Goal: Information Seeking & Learning: Understand process/instructions

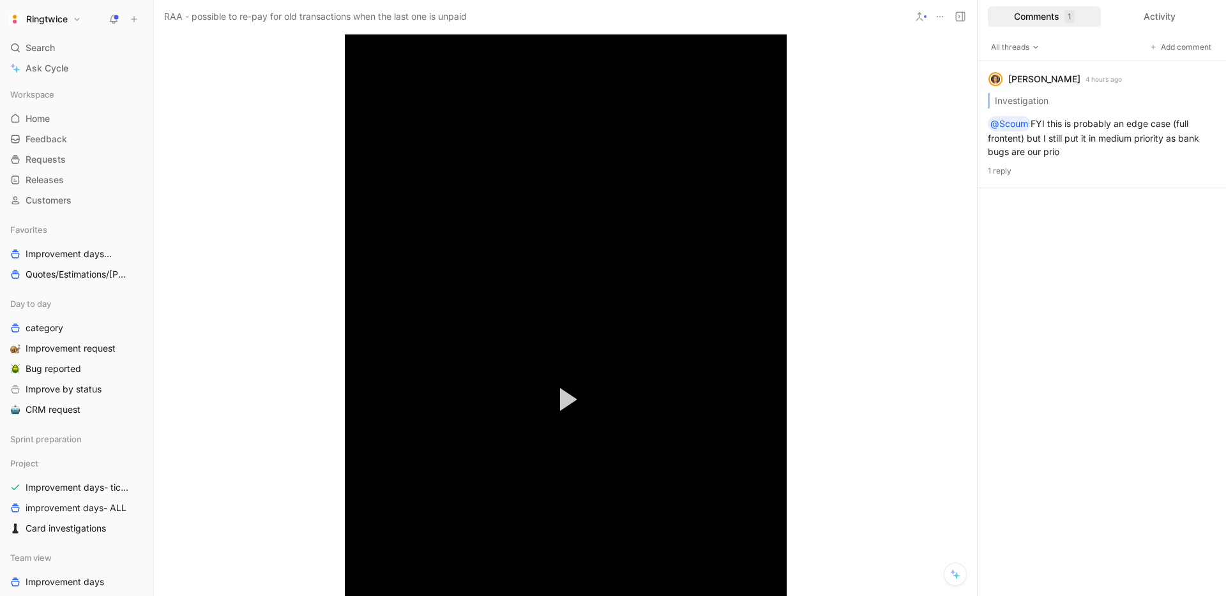
scroll to position [955, 0]
click at [572, 179] on span "Video Player" at bounding box center [568, 169] width 17 height 23
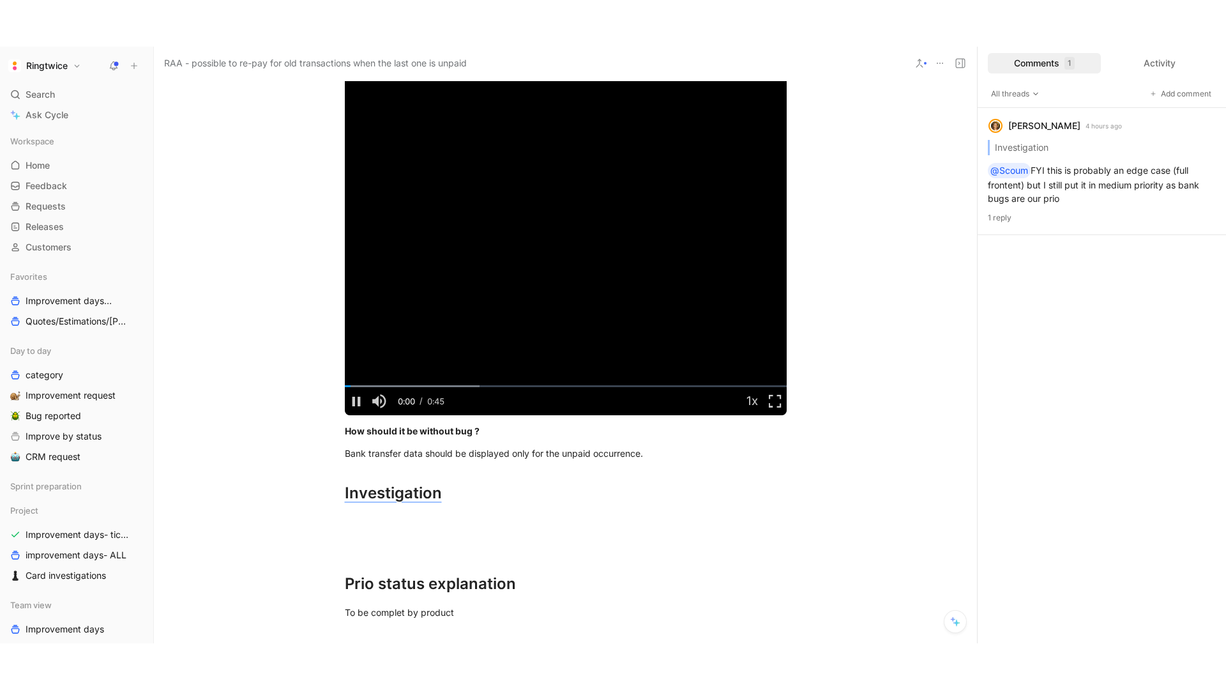
scroll to position [1238, 0]
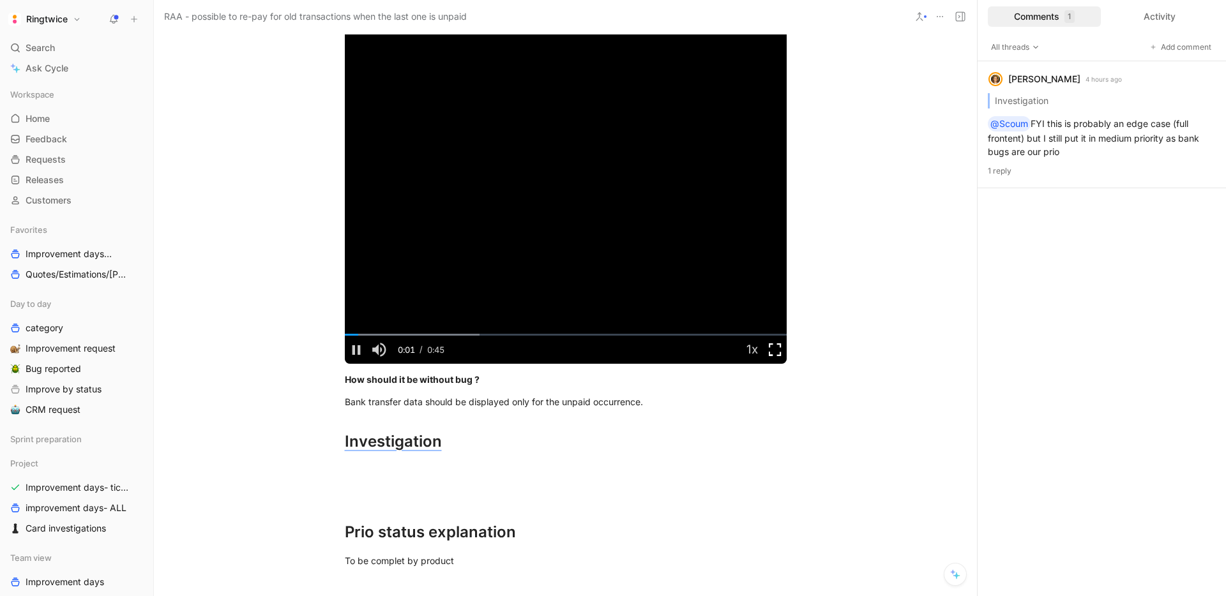
click at [778, 350] on span "Video Player" at bounding box center [775, 350] width 23 height 0
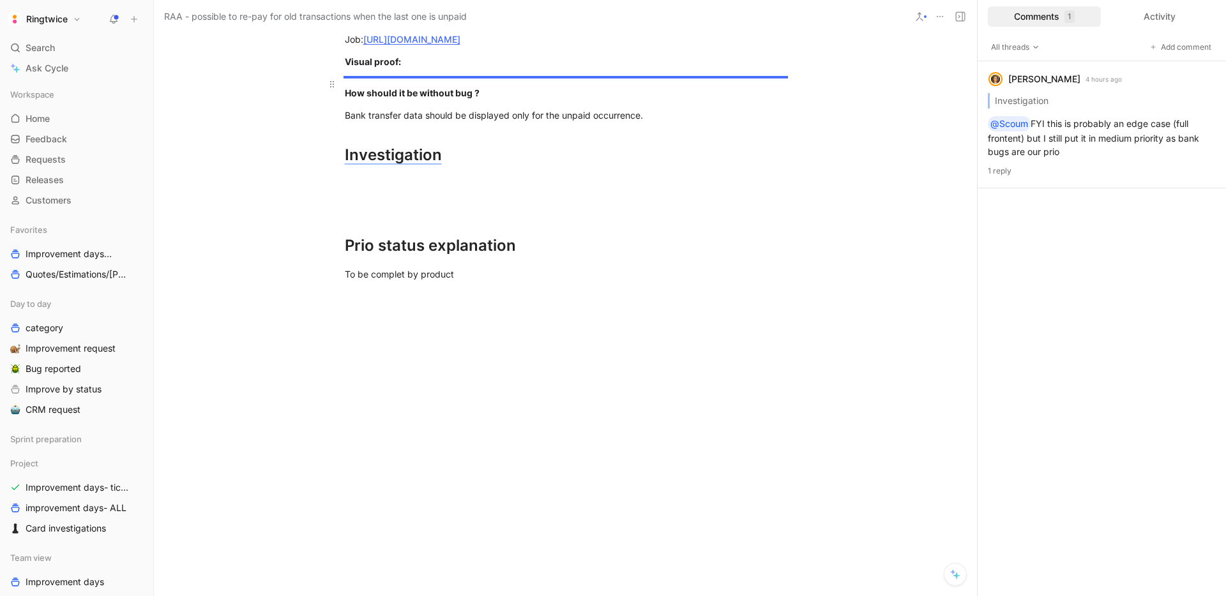
scroll to position [504, 0]
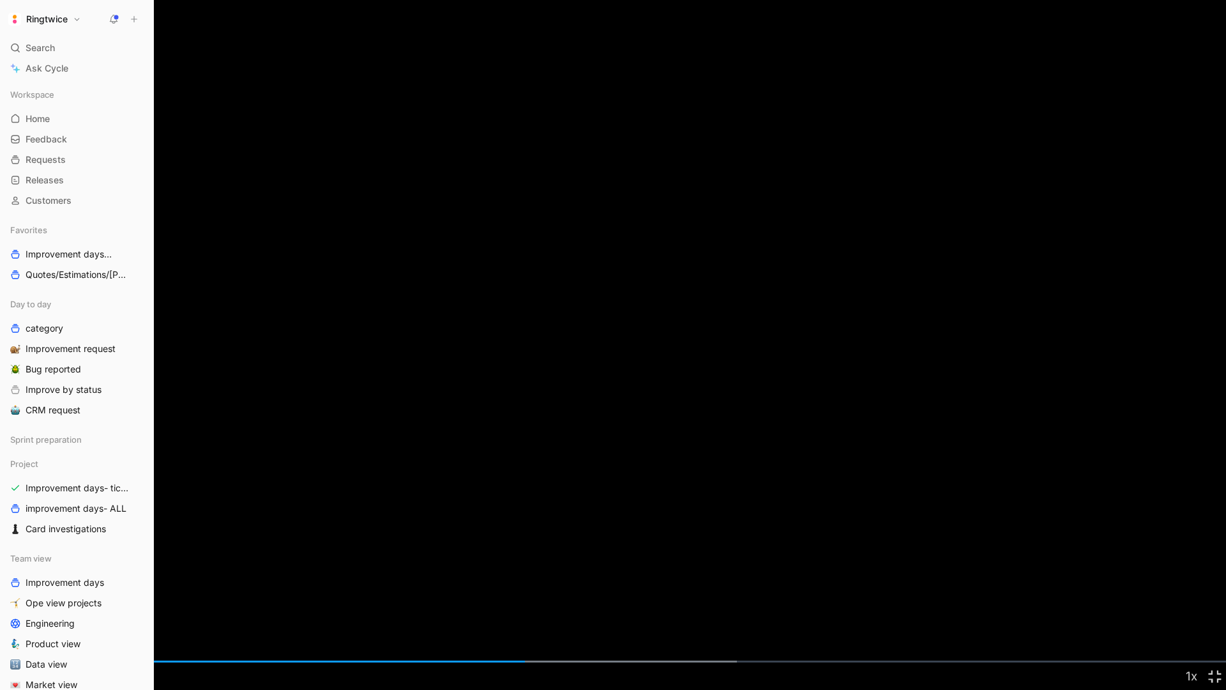
click at [689, 321] on video "Video Player" at bounding box center [613, 345] width 1226 height 690
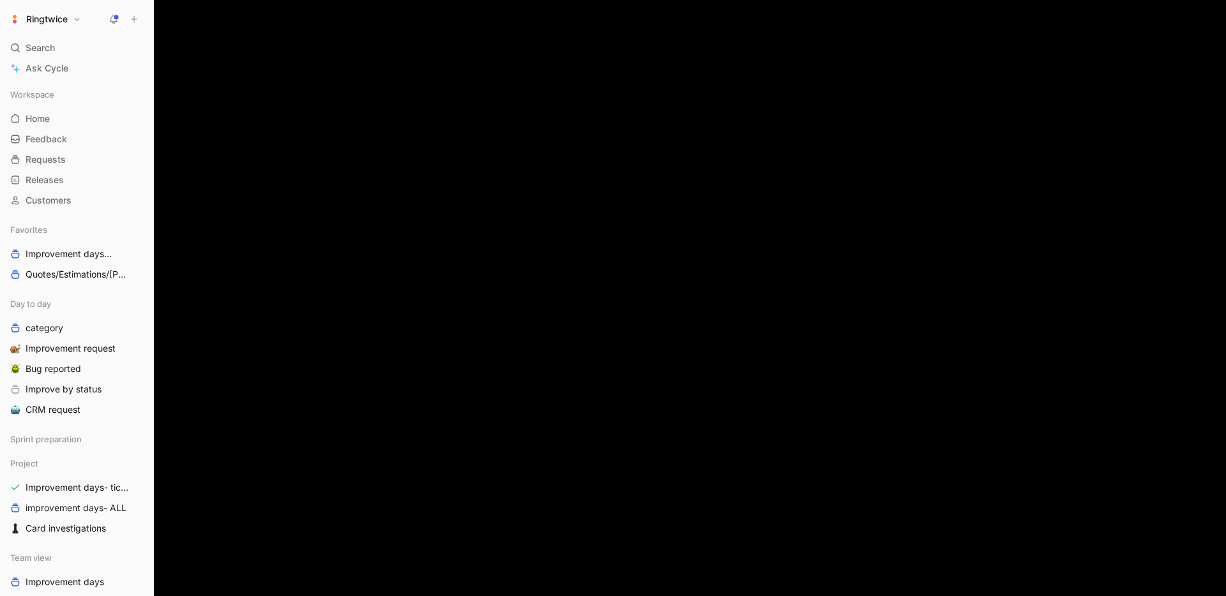
scroll to position [1173, 0]
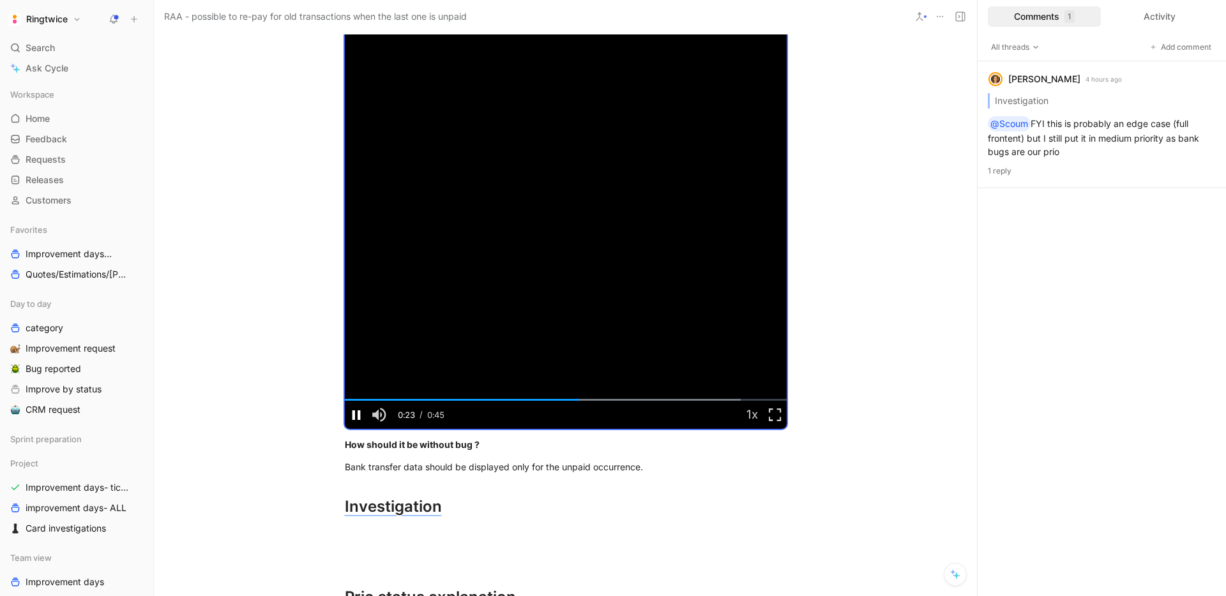
click at [355, 415] on span "Video Player" at bounding box center [356, 415] width 23 height 0
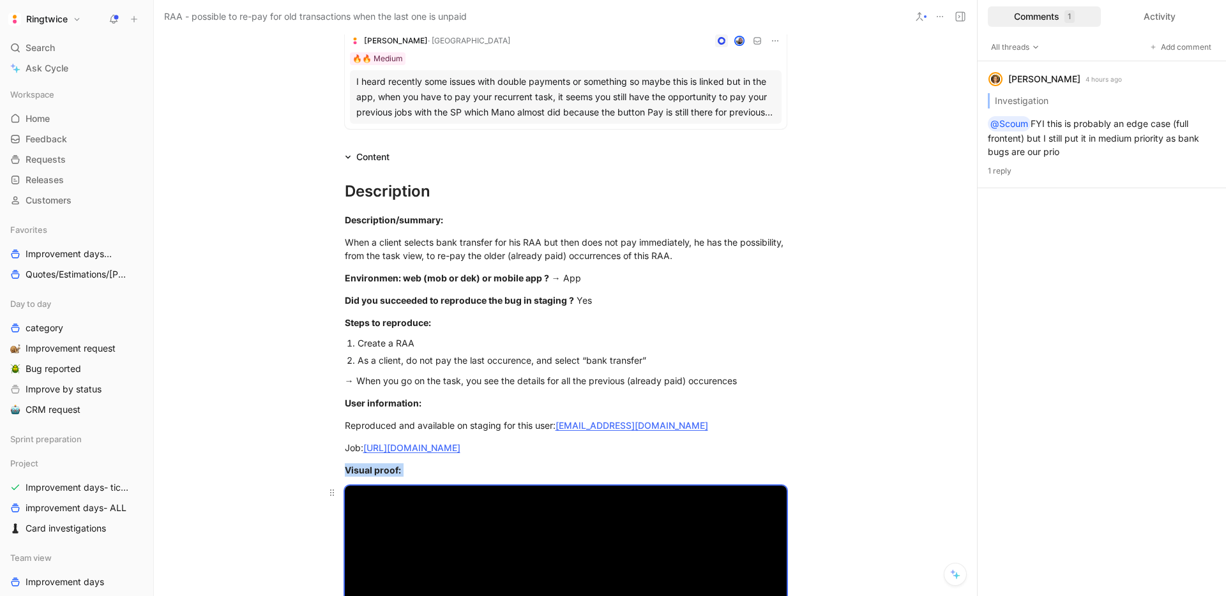
scroll to position [158, 0]
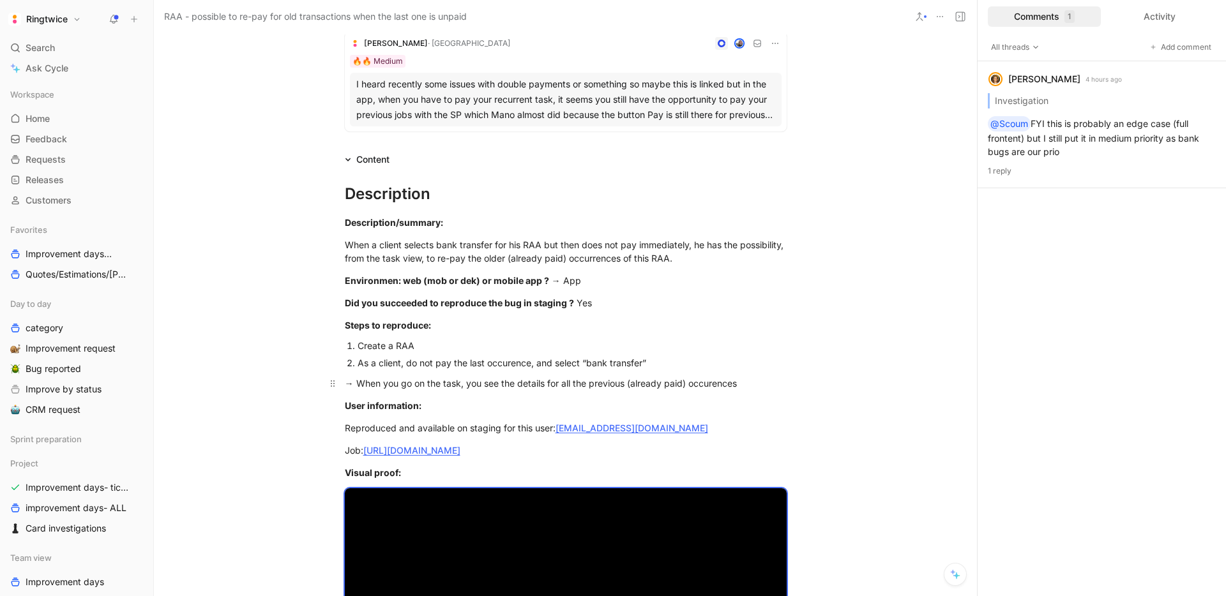
click at [517, 384] on div "→ When you go on the task, you see the details for all the previous (already pa…" at bounding box center [566, 383] width 442 height 13
click at [784, 384] on div "→ When you go on the task, you see the bank details for all the previous (alrea…" at bounding box center [566, 383] width 442 height 13
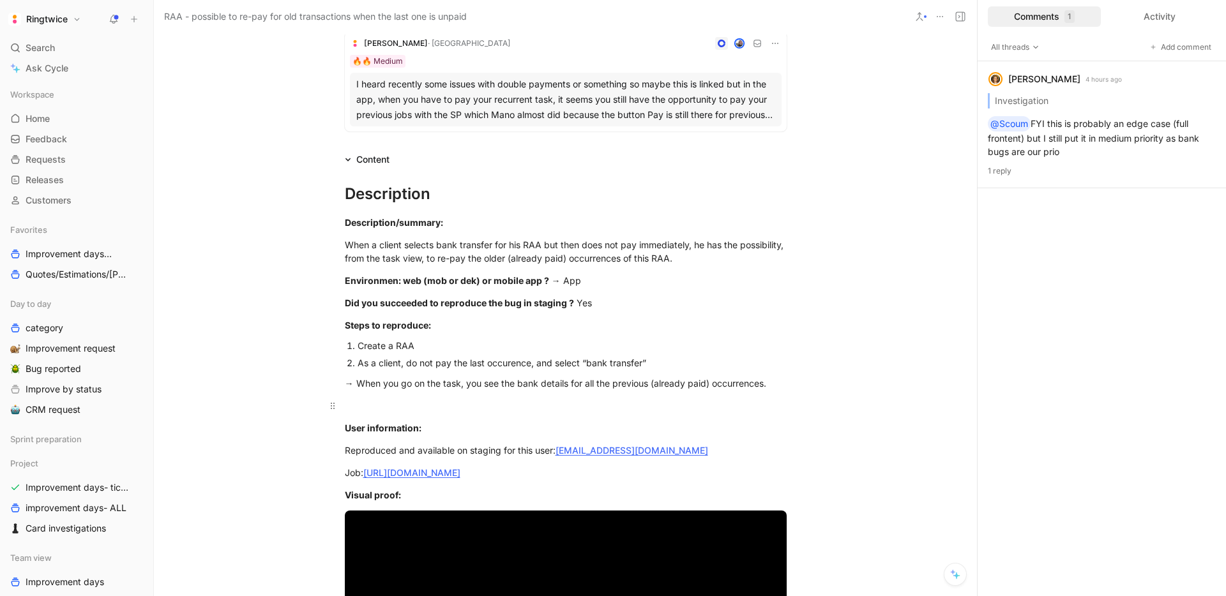
click at [616, 407] on div at bounding box center [566, 405] width 442 height 13
click at [728, 259] on div "When a client selects bank transfer for his RAA but then does not pay immediate…" at bounding box center [566, 251] width 442 height 27
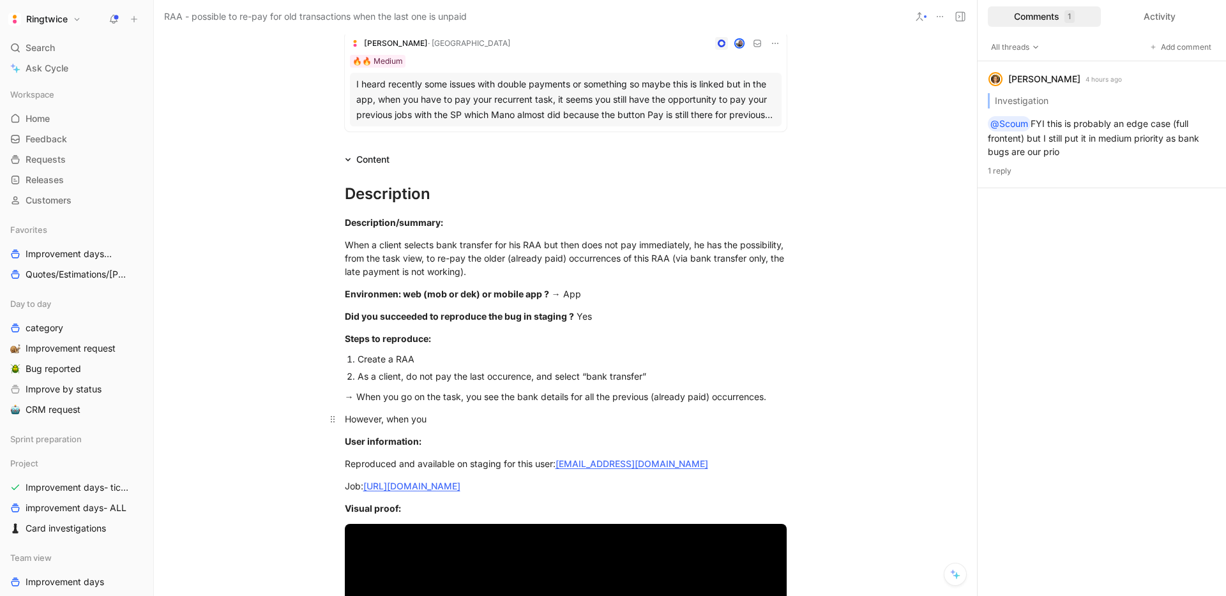
click at [455, 416] on div "However, when you" at bounding box center [566, 419] width 442 height 13
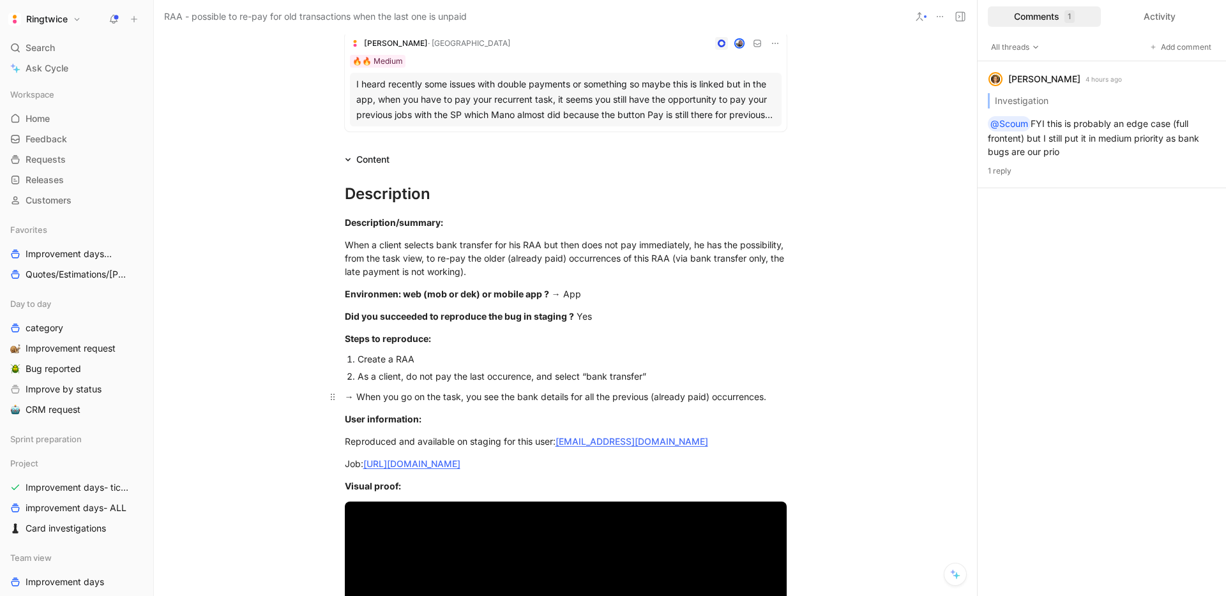
click at [542, 398] on div "→ When you go on the task, you see the bank details for all the previous (alrea…" at bounding box center [566, 396] width 442 height 13
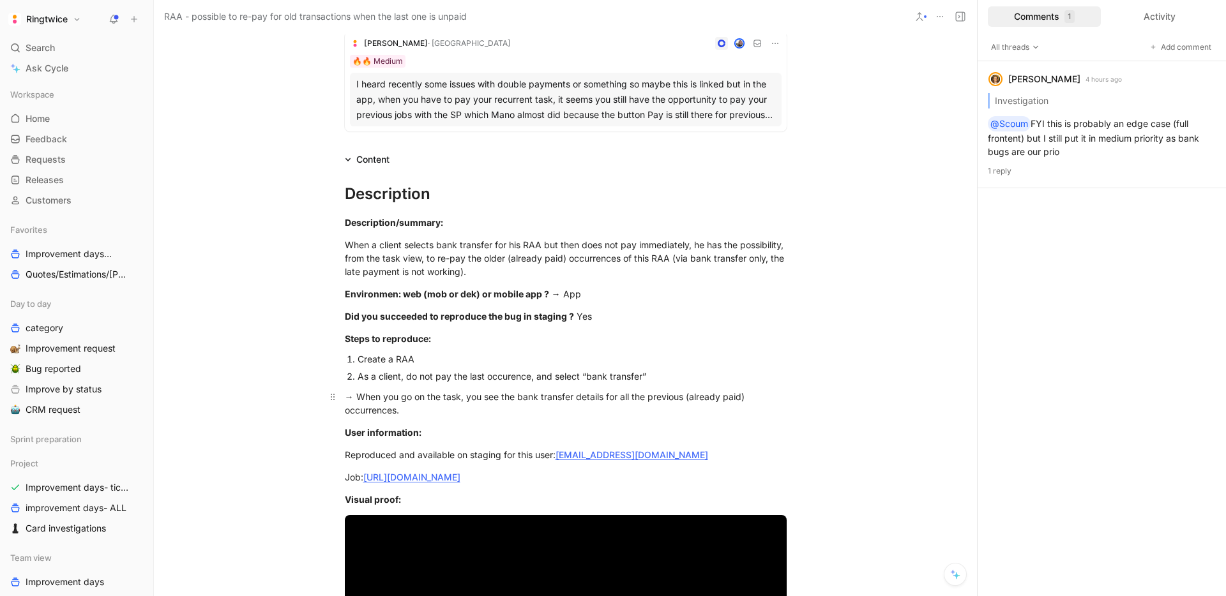
click at [556, 409] on div "→ When you go on the task, you see the bank transfer details for all the previo…" at bounding box center [566, 403] width 442 height 27
drag, startPoint x: 444, startPoint y: 410, endPoint x: 582, endPoint y: 438, distance: 140.8
click at [539, 424] on p "User information:" at bounding box center [566, 432] width 490 height 21
drag, startPoint x: 531, startPoint y: 411, endPoint x: 445, endPoint y: 413, distance: 85.6
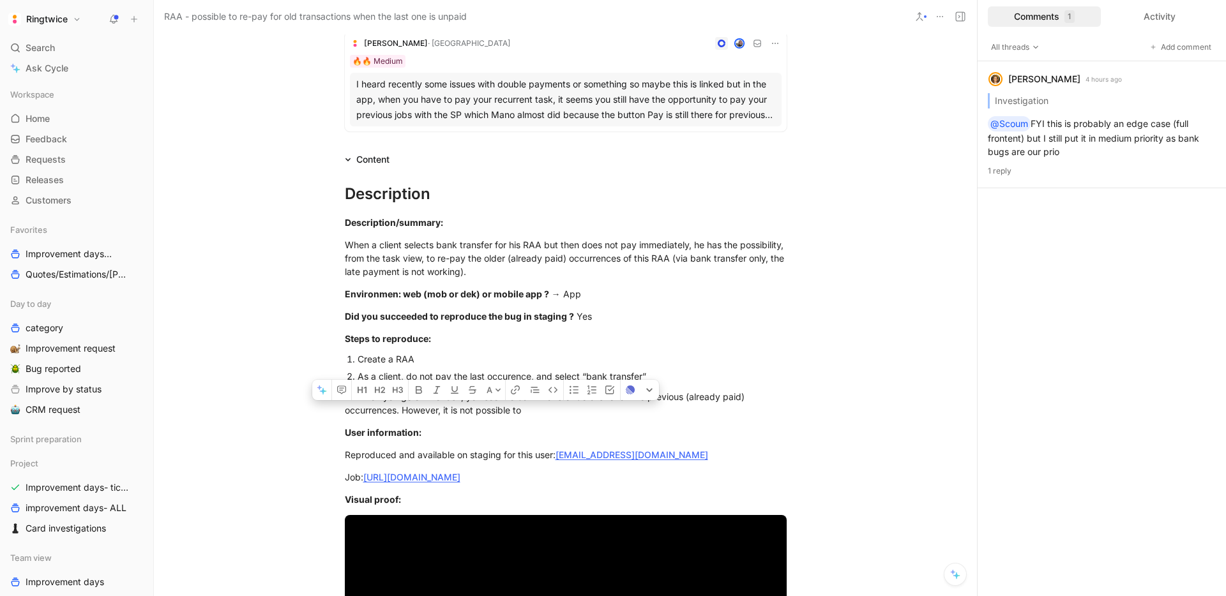
click at [445, 413] on div "→ When you go on the task, you see the bank transfer details for all the previo…" at bounding box center [566, 403] width 442 height 27
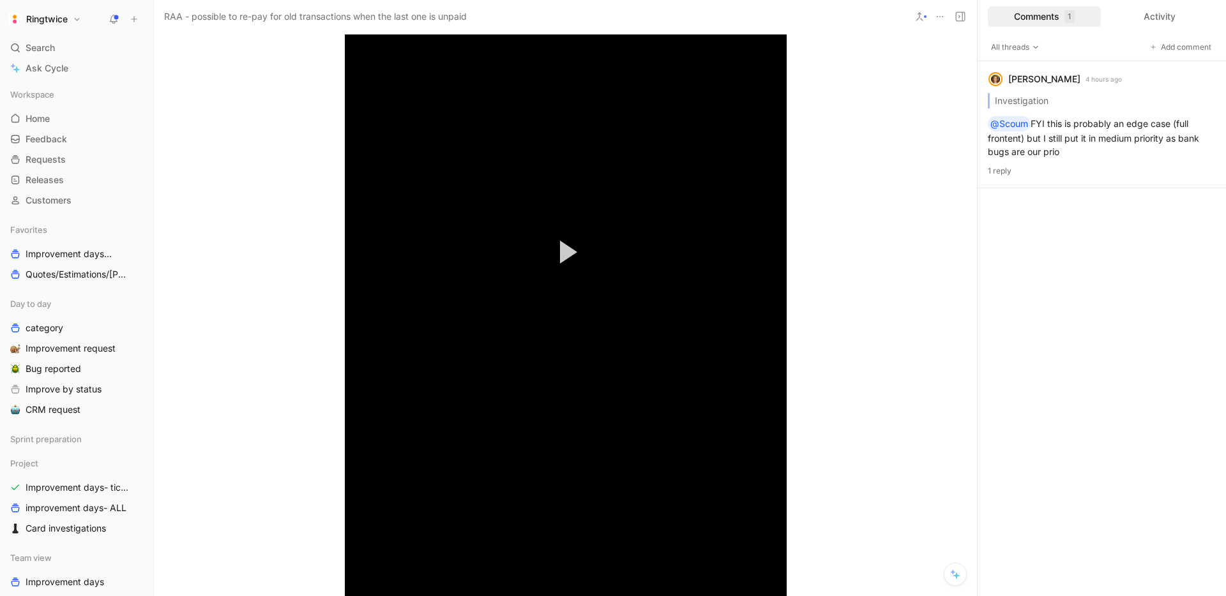
scroll to position [0, 0]
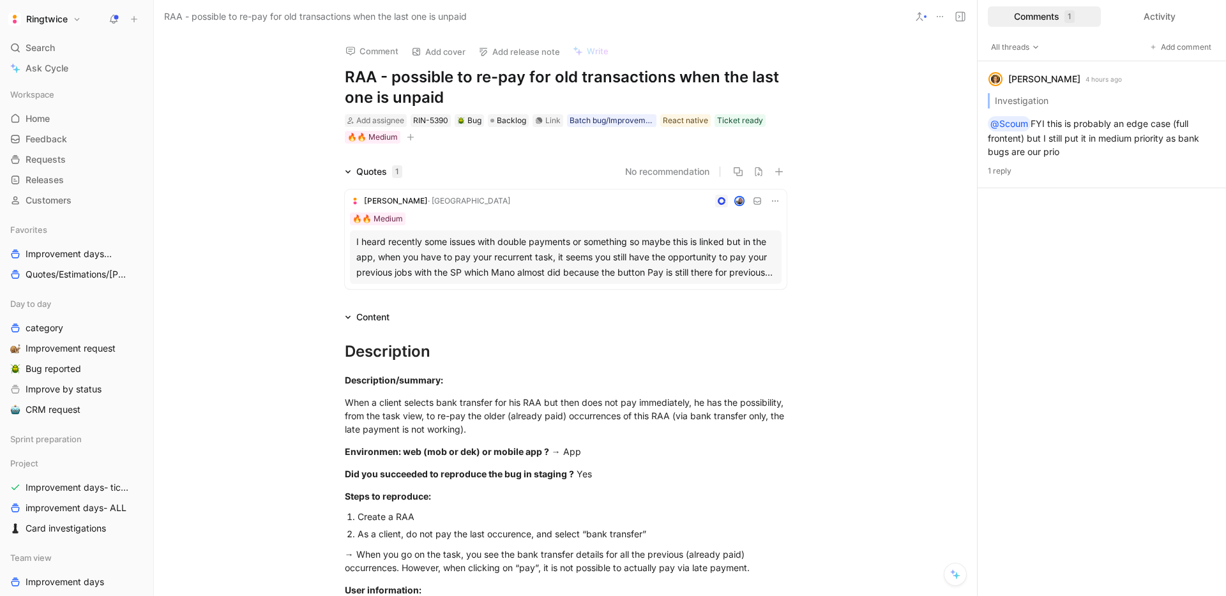
click at [405, 137] on button "button" at bounding box center [410, 137] width 13 height 13
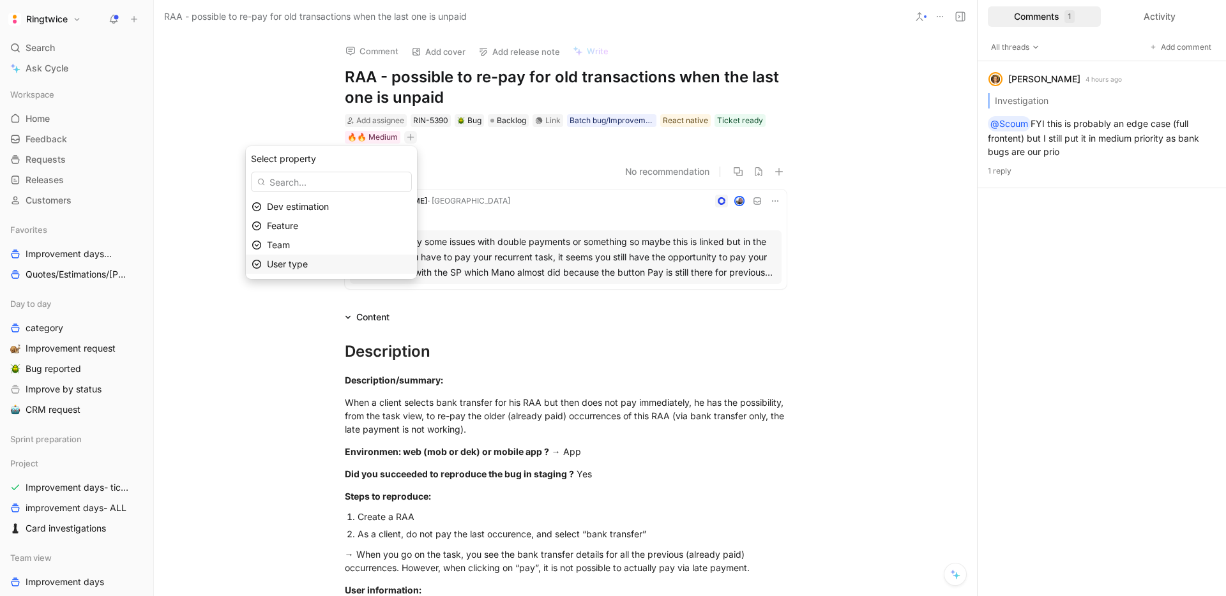
click at [338, 257] on div "User type" at bounding box center [339, 264] width 144 height 15
click at [259, 158] on icon "button" at bounding box center [258, 158] width 8 height 8
click at [289, 225] on span "Feature" at bounding box center [282, 225] width 31 height 11
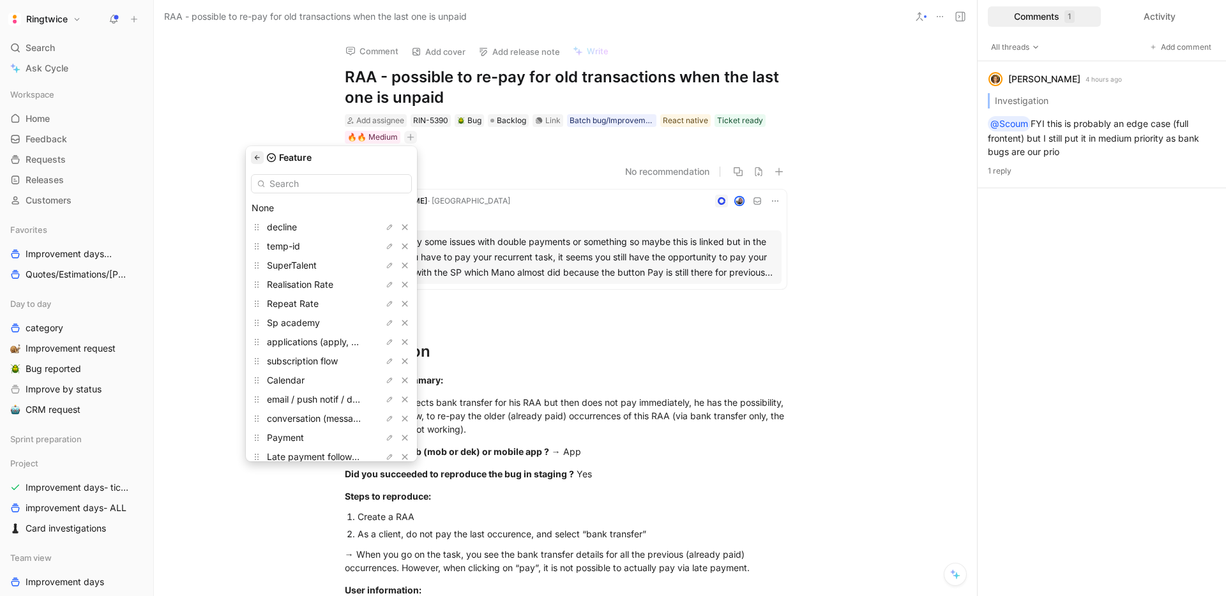
click at [261, 160] on icon "button" at bounding box center [258, 158] width 8 height 8
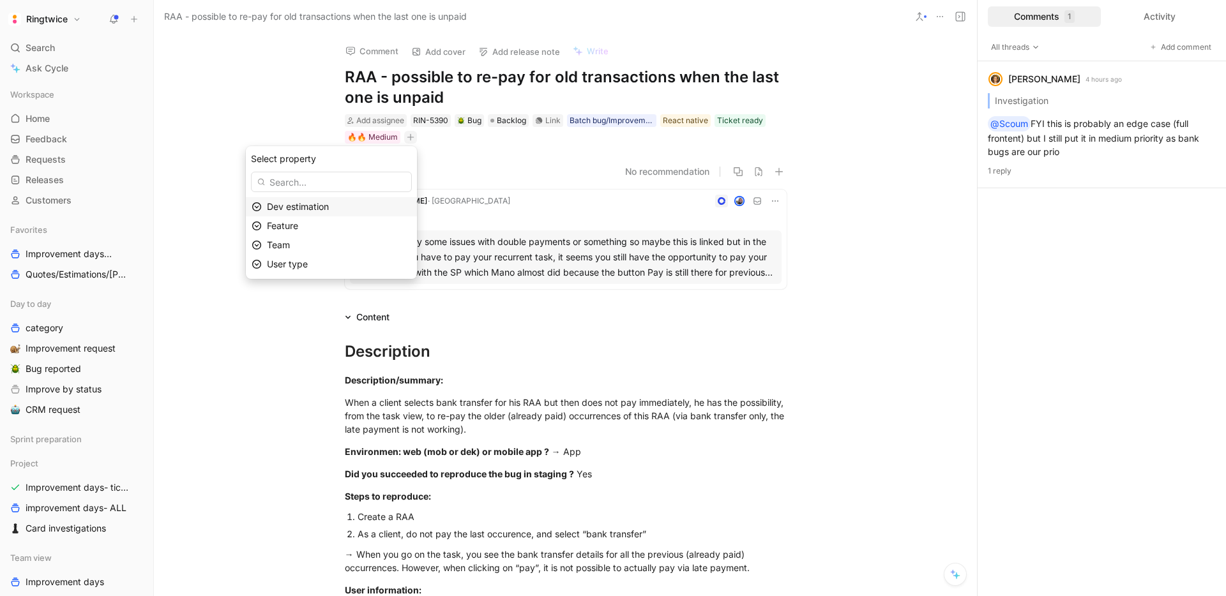
click at [285, 209] on span "Dev estimation" at bounding box center [298, 206] width 62 height 11
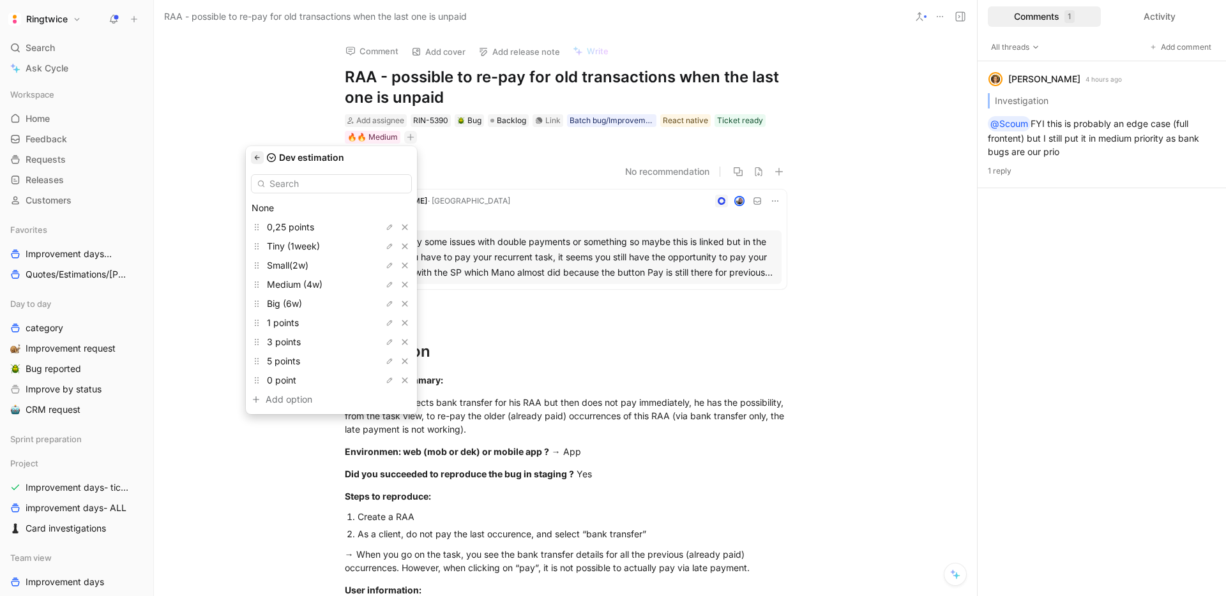
click at [260, 156] on icon "button" at bounding box center [257, 157] width 5 height 4
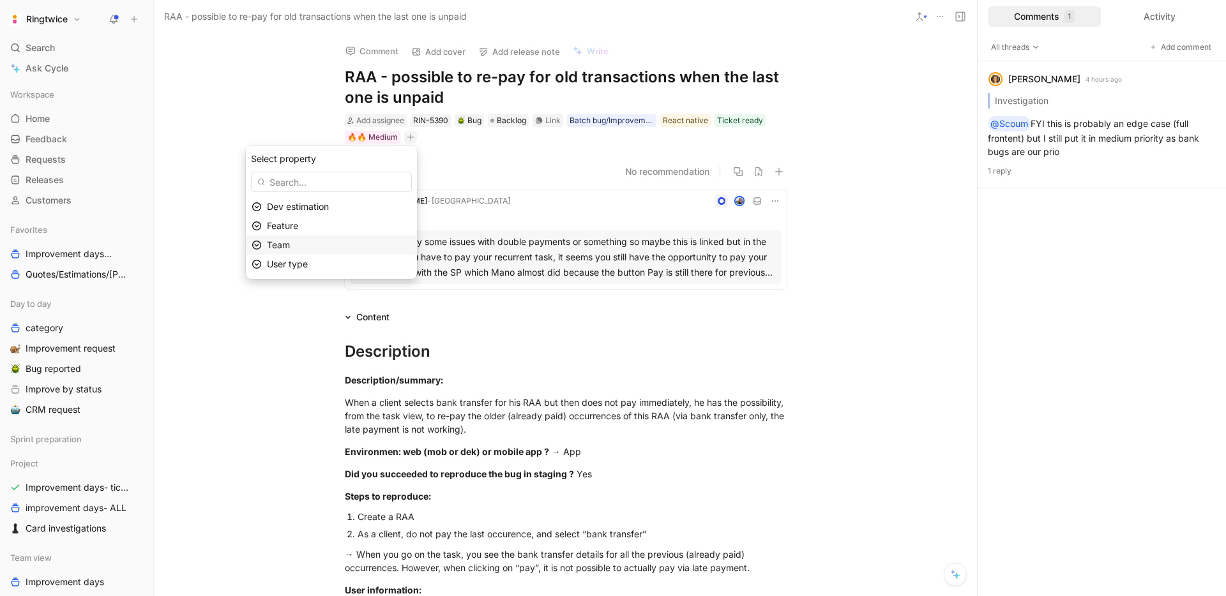
click at [282, 241] on span "Team" at bounding box center [278, 244] width 23 height 11
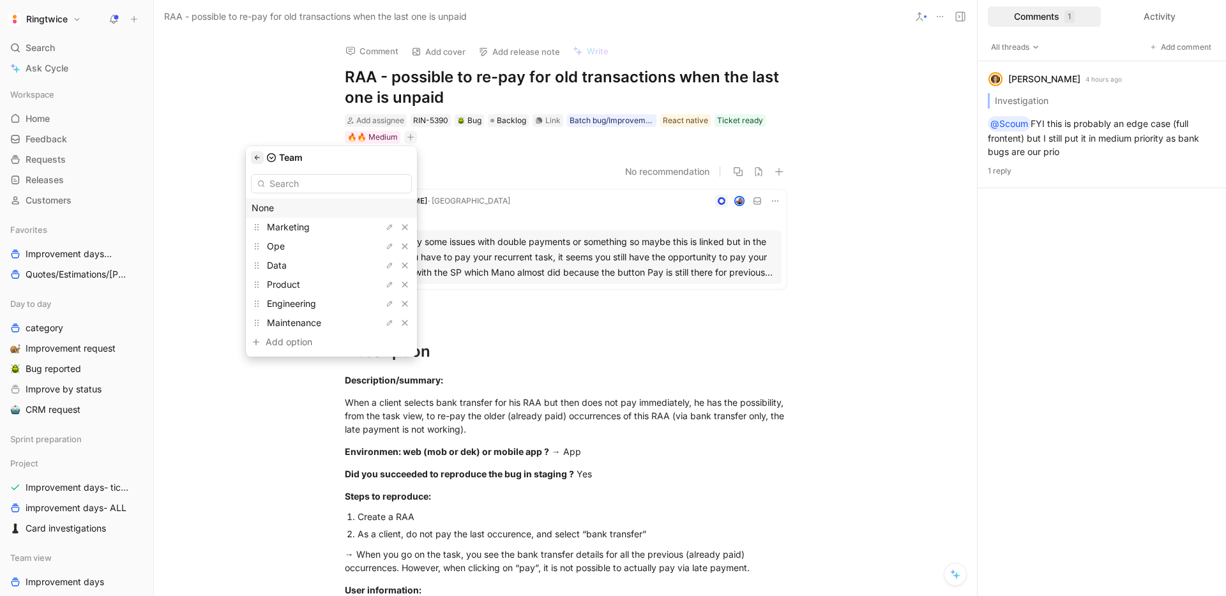
click at [261, 159] on icon "button" at bounding box center [258, 158] width 8 height 8
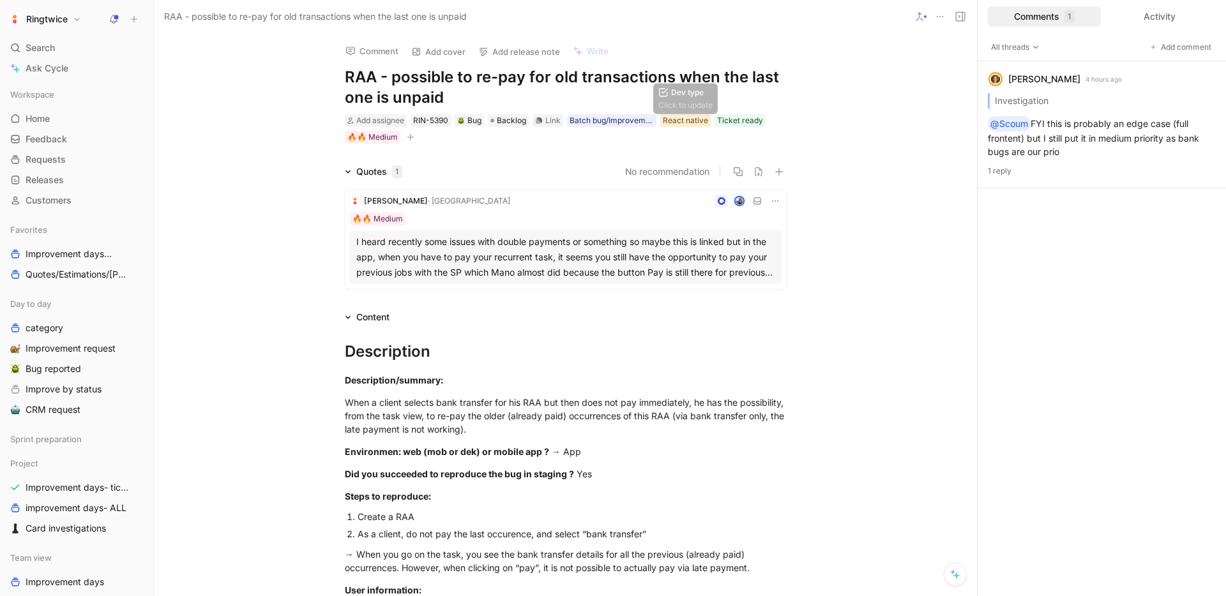
click at [674, 121] on div "React native" at bounding box center [685, 120] width 45 height 13
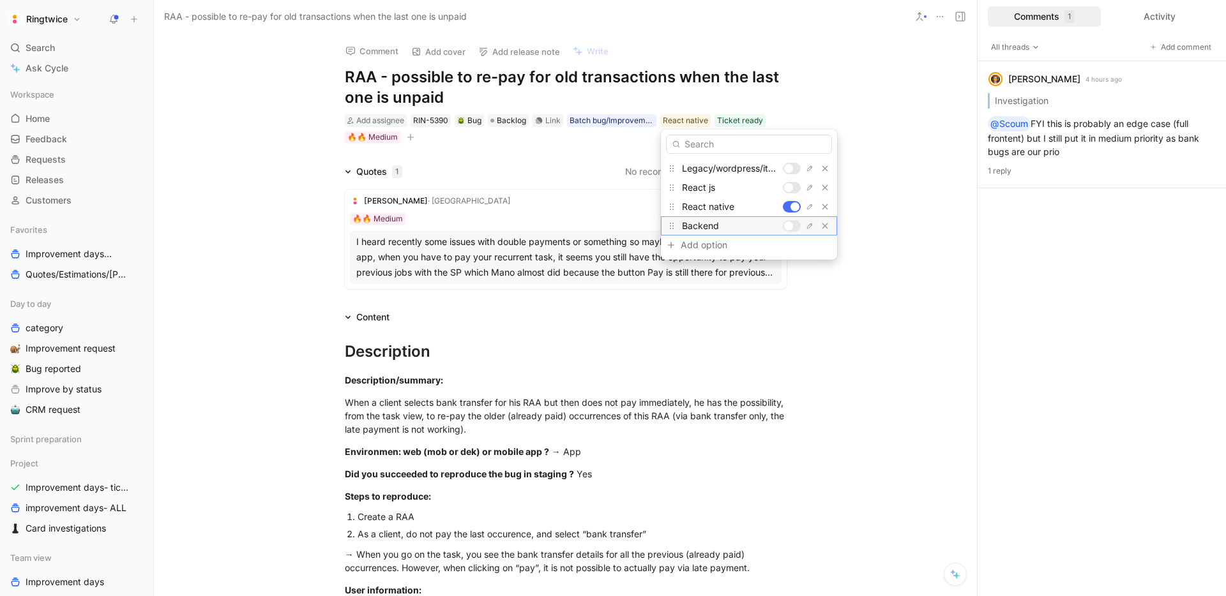
click at [791, 224] on div at bounding box center [788, 226] width 9 height 9
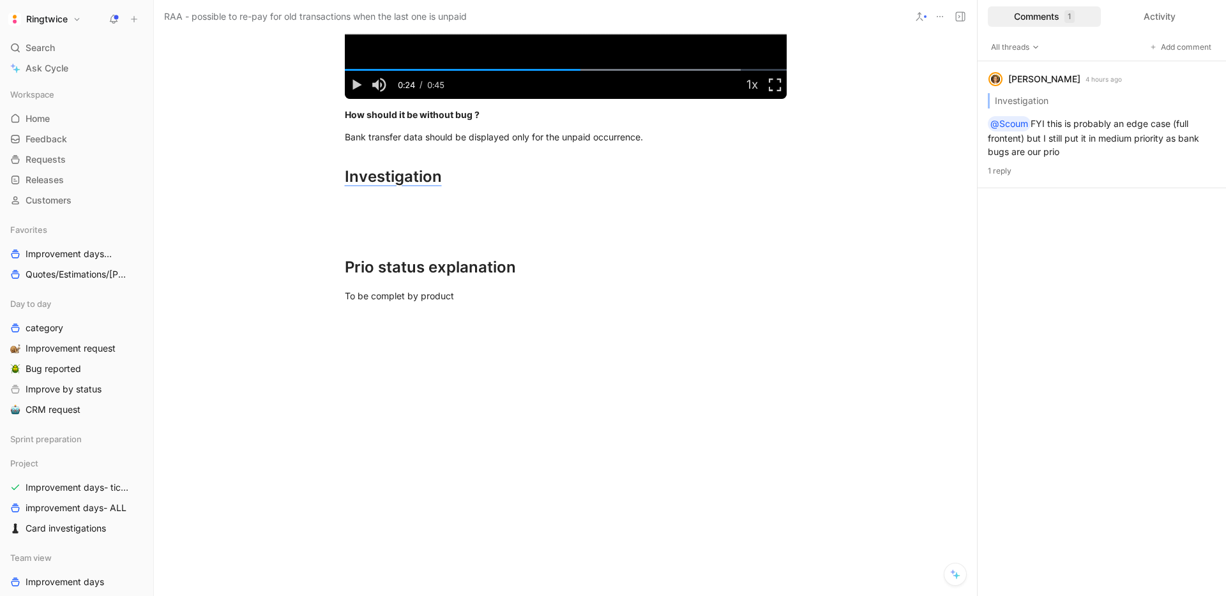
scroll to position [1551, 0]
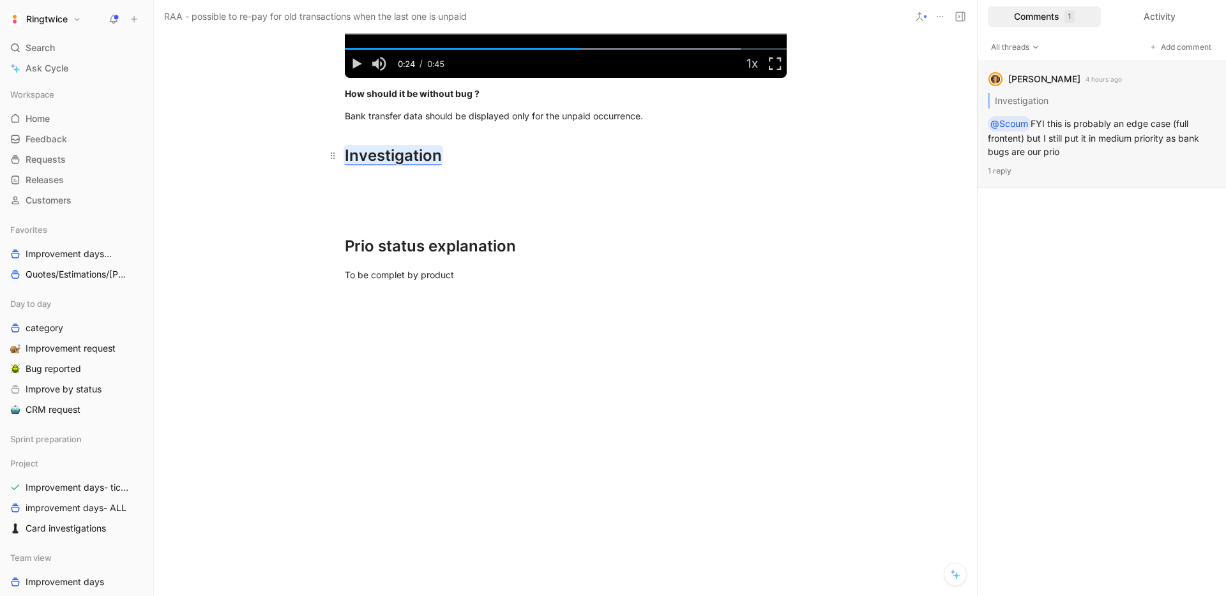
click at [373, 156] on mark "Investigation" at bounding box center [393, 155] width 97 height 19
click at [61, 16] on h1 "Ringtwice" at bounding box center [47, 18] width 42 height 11
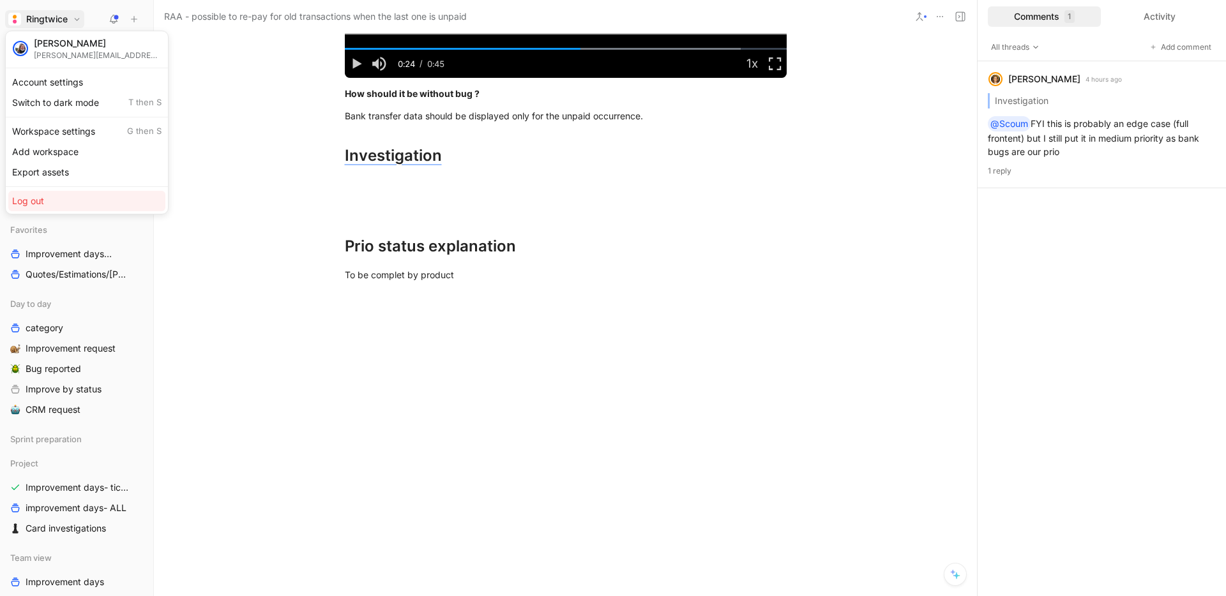
click at [63, 206] on div "Log out" at bounding box center [86, 201] width 157 height 20
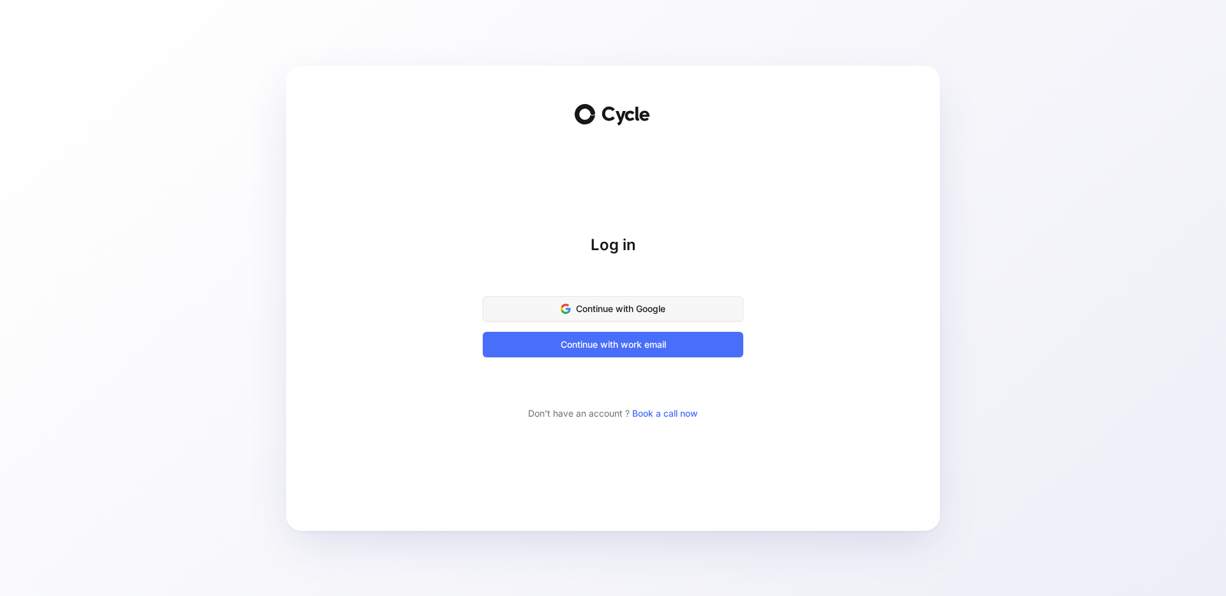
click at [646, 303] on span "Continue with Google" at bounding box center [613, 308] width 229 height 15
